Goal: Task Accomplishment & Management: Manage account settings

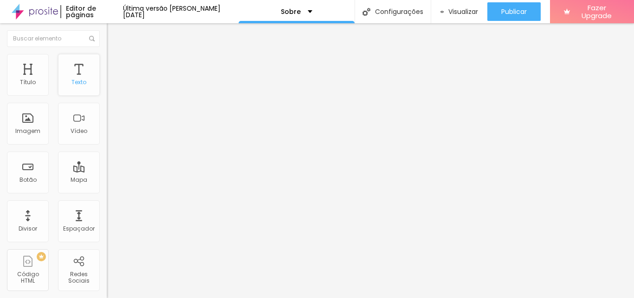
click at [75, 69] on div "Texto" at bounding box center [79, 75] width 42 height 42
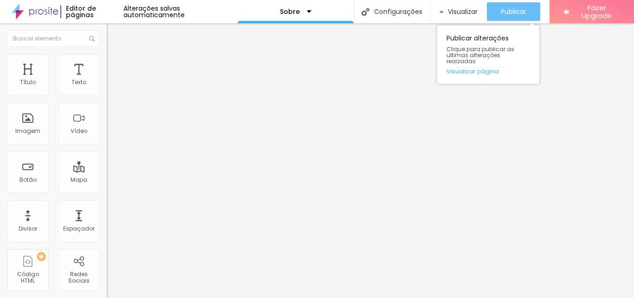
click at [494, 9] on button "Publicar" at bounding box center [513, 11] width 53 height 19
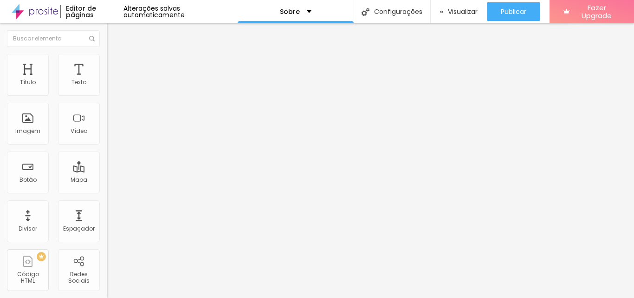
click at [107, 61] on li "Avançado" at bounding box center [160, 58] width 107 height 9
click at [115, 55] on span "Estilo" at bounding box center [122, 51] width 14 height 8
click at [302, 14] on div "Sobre" at bounding box center [296, 11] width 32 height 6
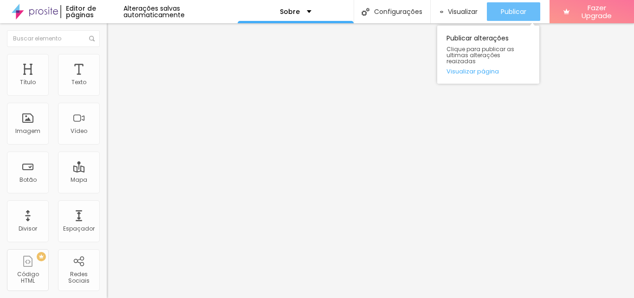
click at [494, 14] on button "Publicar" at bounding box center [513, 11] width 53 height 19
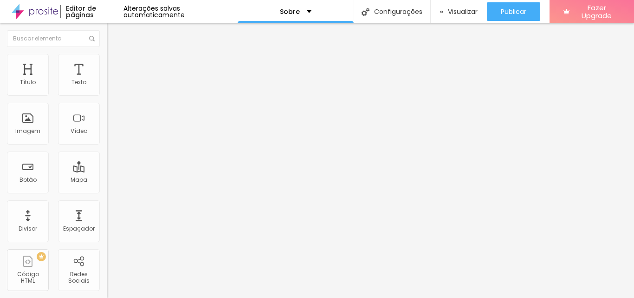
click at [107, 188] on div "Facebook" at bounding box center [160, 191] width 107 height 6
paste input "https://www.facebook.com/grazi.jcc/"
type input "https://https://www.facebook.com/grazi.jcc/"
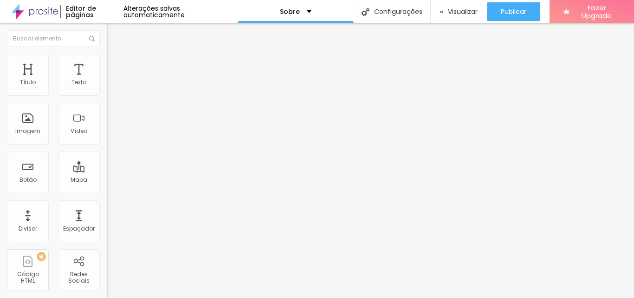
scroll to position [0, 0]
paste input "https://www.instagram.com/ph_grazielabraga/?next=%2F"
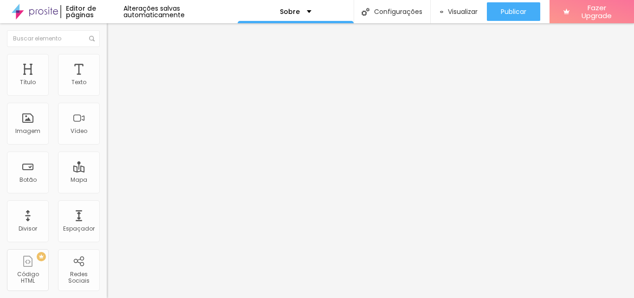
type input "https://https://www.instagram.com/ph_grazielabraga/?next=%2F"
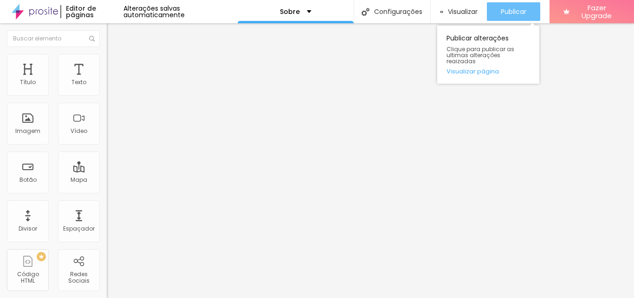
click at [504, 15] on span "Publicar" at bounding box center [514, 11] width 26 height 7
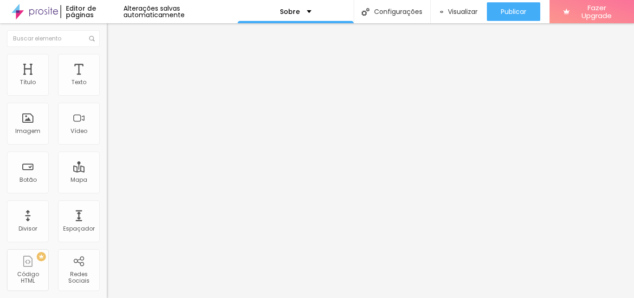
click at [107, 188] on div "Facebook" at bounding box center [160, 191] width 107 height 6
type input "/"
paste input "https://www.facebook.com/grazi.jcc/"
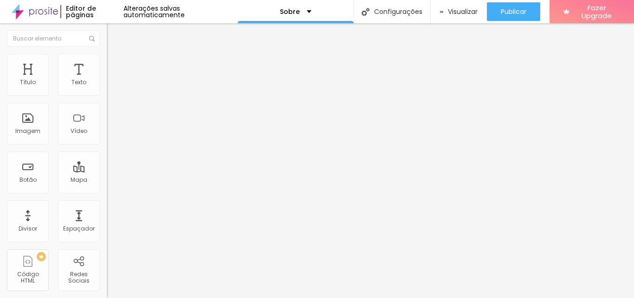
scroll to position [0, 31]
type input "https://www.facebook.com/grazi.jcc/"
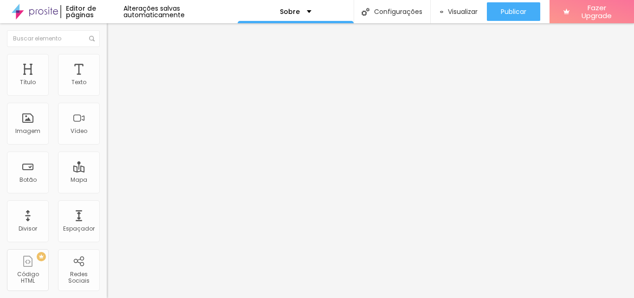
type input "F"
paste input "https://www.instagram.com/ph_grazielabraga/"
type input "https://www.instagram.com/ph_grazielabraga/"
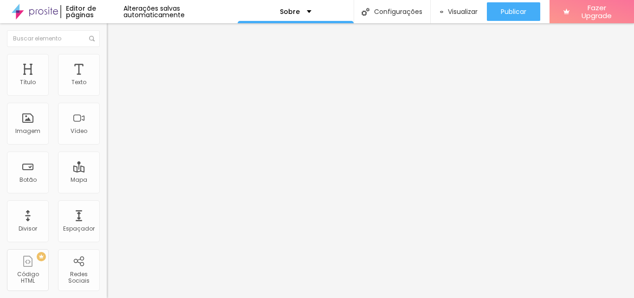
click at [107, 240] on div "Editar Redes Sociais Conteúdo Estilo Avançado Facebook Rede social Facebook End…" at bounding box center [160, 160] width 107 height 274
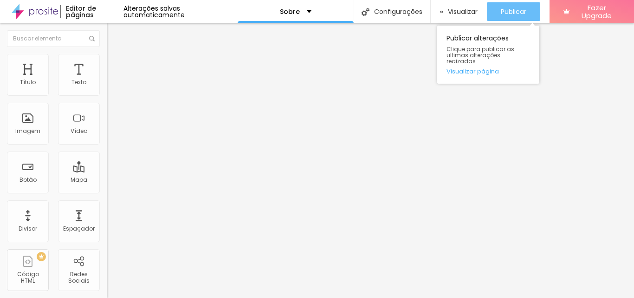
click at [496, 14] on button "Publicar" at bounding box center [513, 11] width 53 height 19
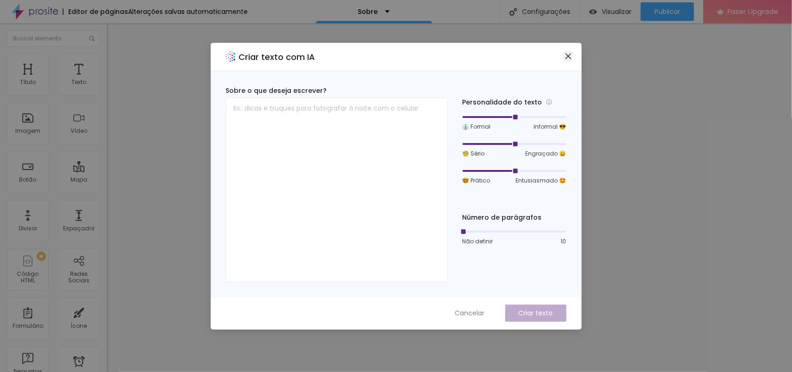
click at [569, 54] on icon "close" at bounding box center [568, 55] width 7 height 7
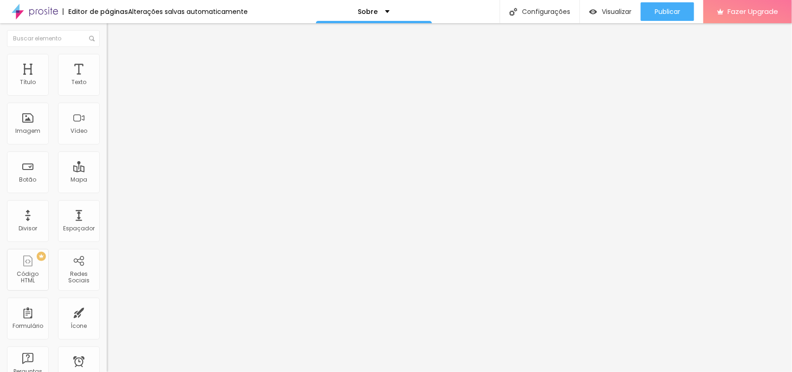
click at [115, 63] on span "Estilo" at bounding box center [122, 60] width 14 height 8
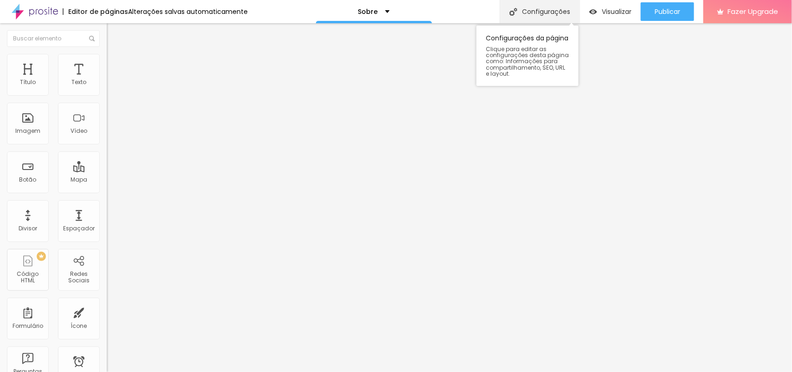
click at [533, 11] on div "Configurações" at bounding box center [540, 11] width 80 height 23
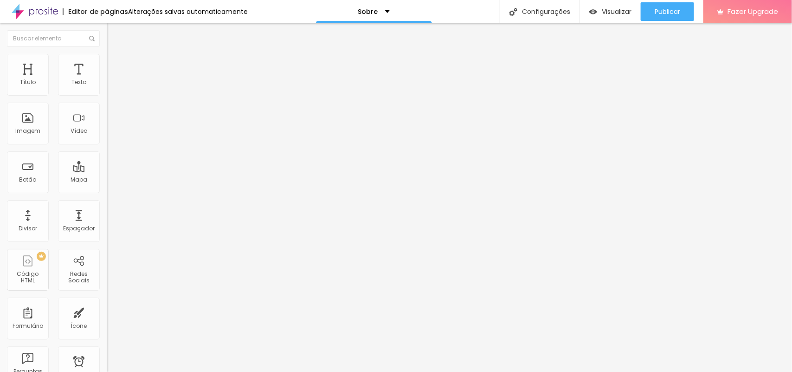
click at [634, 10] on span "Publicar" at bounding box center [668, 11] width 26 height 7
click at [634, 9] on span "Publicar" at bounding box center [668, 11] width 26 height 7
click at [113, 91] on div "Contato" at bounding box center [160, 86] width 95 height 8
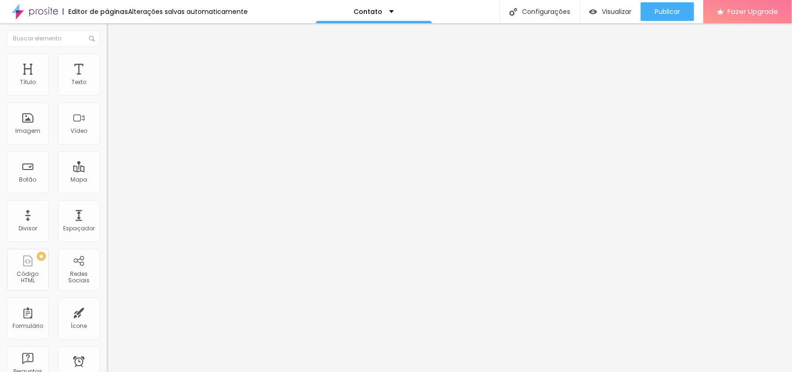
click at [681, 7] on button "Publicar" at bounding box center [667, 11] width 53 height 19
click at [674, 14] on span "Publicar" at bounding box center [668, 11] width 26 height 7
click at [670, 16] on div "Publicar" at bounding box center [668, 11] width 26 height 19
click at [59, 13] on div at bounding box center [30, 11] width 60 height 23
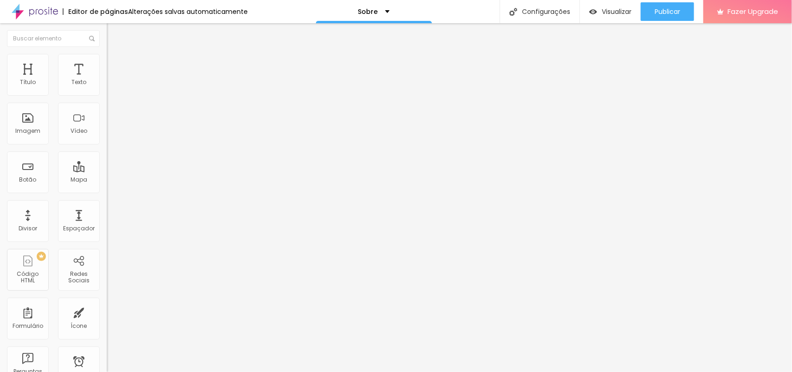
click at [107, 27] on button "Editar Texto" at bounding box center [160, 33] width 107 height 21
click at [114, 35] on div "Editar Texto" at bounding box center [140, 33] width 53 height 7
click at [114, 33] on img "button" at bounding box center [117, 33] width 7 height 7
click at [107, 58] on img at bounding box center [111, 58] width 8 height 8
click at [670, 11] on span "Publicar" at bounding box center [668, 11] width 26 height 7
